Goal: Information Seeking & Learning: Learn about a topic

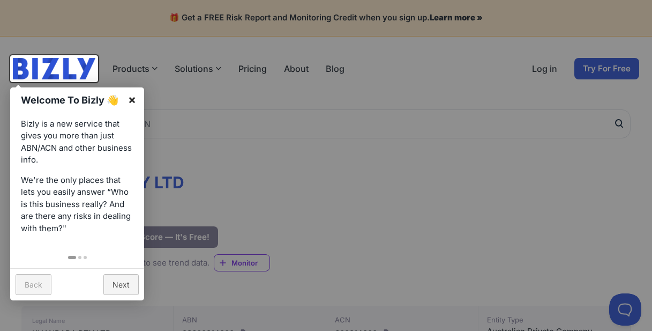
click at [132, 101] on link "×" at bounding box center [132, 99] width 24 height 24
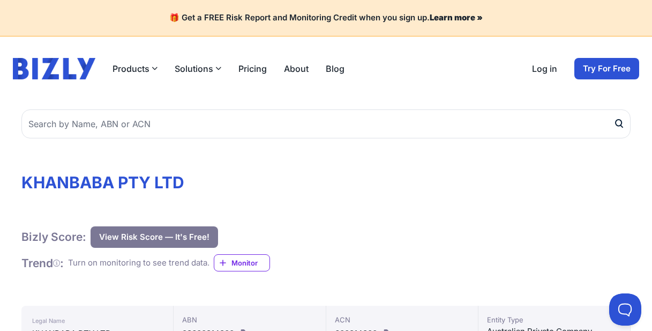
click at [361, 106] on div at bounding box center [325, 120] width 609 height 38
click at [312, 93] on header "Products Bizly Scores Free risk assessments Bizly Reports Detailed risk analysi…" at bounding box center [326, 68] width 652 height 64
click at [321, 56] on header "Products Bizly Scores Free risk assessments Bizly Reports Detailed risk analysi…" at bounding box center [326, 68] width 652 height 64
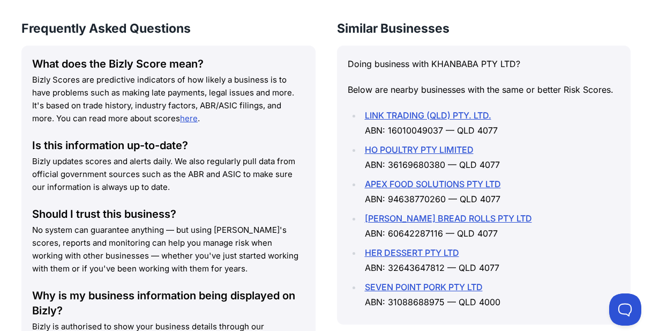
scroll to position [1686, 0]
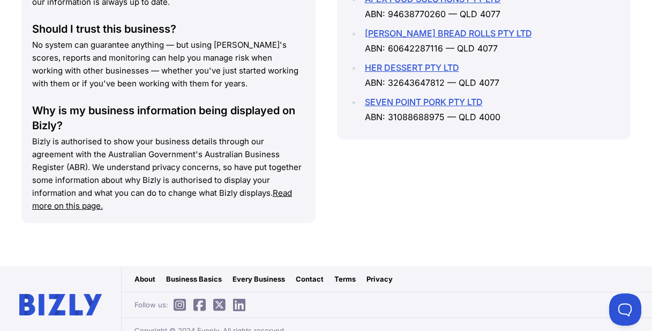
click at [327, 148] on div "Frequently Asked Questions What does the Bizly Score mean? Bizly Scores are pre…" at bounding box center [325, 40] width 609 height 410
click at [326, 130] on div "Frequently Asked Questions What does the Bizly Score mean? Bizly Scores are pre…" at bounding box center [325, 40] width 609 height 410
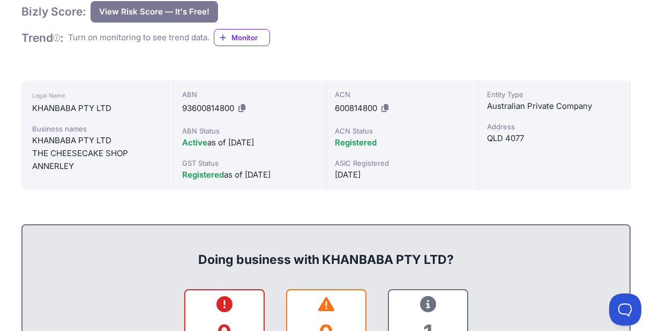
scroll to position [78, 0]
